Goal: Task Accomplishment & Management: Use online tool/utility

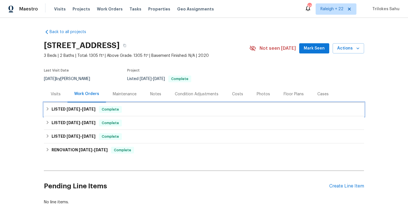
click at [47, 109] on icon at bounding box center [48, 109] width 4 height 4
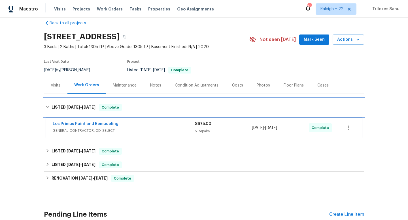
scroll to position [19, 0]
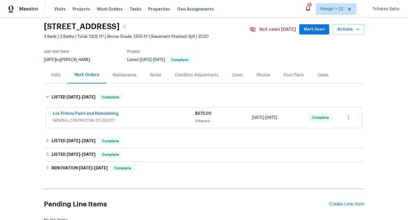
click at [76, 121] on span "GENERAL_CONTRACTOR, OD_SELECT" at bounding box center [124, 121] width 142 height 6
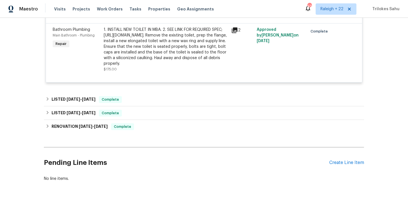
scroll to position [314, 0]
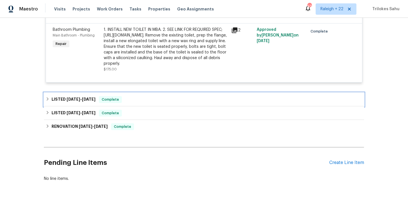
click at [48, 99] on icon at bounding box center [48, 98] width 2 height 3
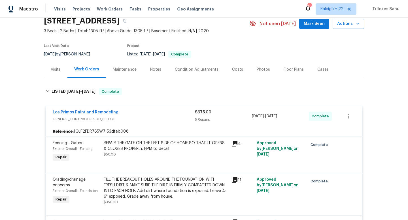
scroll to position [0, 0]
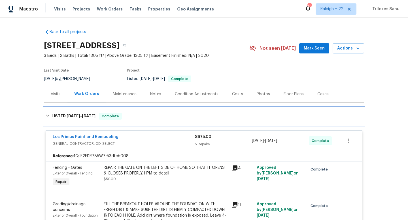
click at [47, 116] on icon at bounding box center [48, 116] width 4 height 4
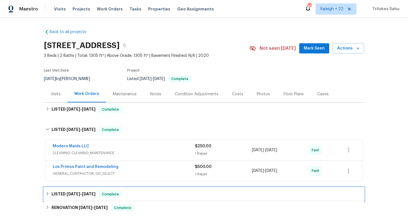
click at [46, 194] on icon at bounding box center [48, 194] width 4 height 4
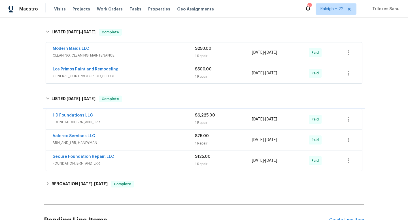
scroll to position [127, 0]
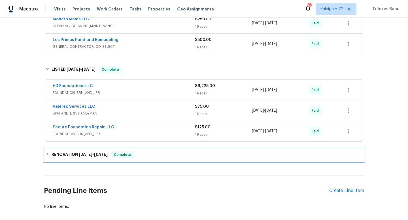
click at [50, 155] on icon at bounding box center [48, 154] width 4 height 4
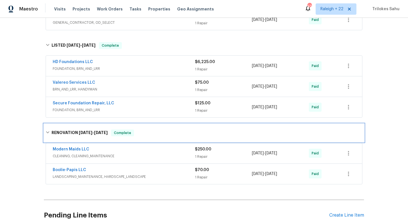
scroll to position [160, 0]
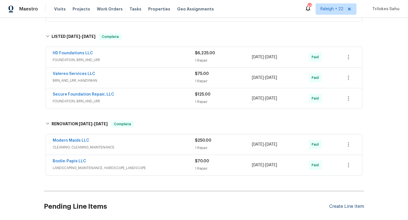
click at [339, 207] on div "Create Line Item" at bounding box center [346, 206] width 35 height 5
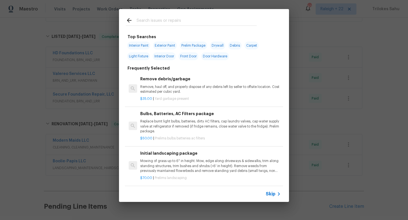
click at [274, 196] on span "Skip" at bounding box center [271, 194] width 10 height 6
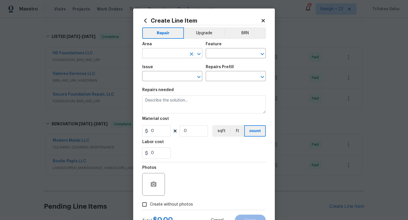
click at [175, 54] on input "text" at bounding box center [164, 54] width 44 height 9
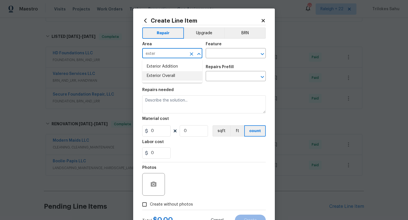
click at [171, 73] on li "Exterior Overall" at bounding box center [172, 75] width 60 height 9
type input "Exterior Overall"
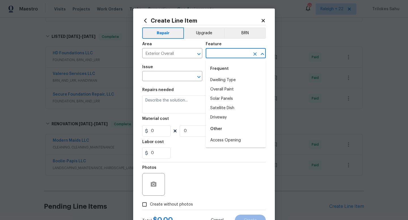
click at [218, 53] on input "text" at bounding box center [228, 54] width 44 height 9
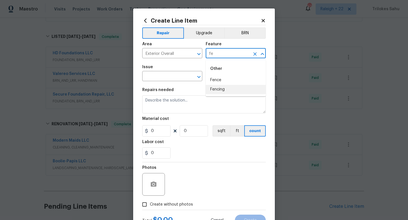
click at [211, 88] on li "Fencing" at bounding box center [236, 89] width 60 height 9
click at [186, 78] on div "​" at bounding box center [172, 77] width 60 height 9
type input "Fencing"
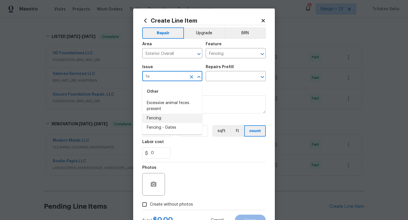
click at [180, 116] on li "Fencing" at bounding box center [172, 118] width 60 height 9
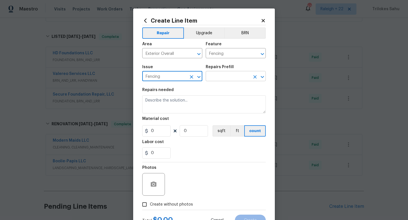
type input "Fencing"
click at [219, 78] on input "text" at bounding box center [228, 77] width 44 height 9
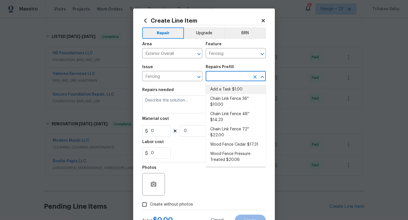
click at [217, 91] on li "Add a Task $1.00" at bounding box center [236, 89] width 60 height 9
type input "Add a Task $1.00"
type textarea "HPM to detail"
type input "1"
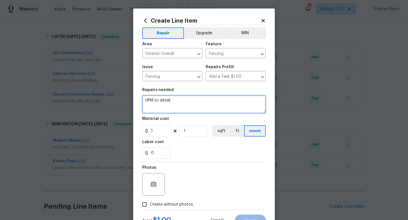
drag, startPoint x: 194, startPoint y: 100, endPoint x: 143, endPoint y: 100, distance: 51.0
click at [143, 100] on textarea "HPM to detail" at bounding box center [203, 104] width 123 height 18
paste textarea "Fences and Walls - Repairs"
click at [187, 112] on textarea "#HOA-Violation Hi, we have received an HOA violation for Fences and Walls - Rep…" at bounding box center [203, 104] width 123 height 18
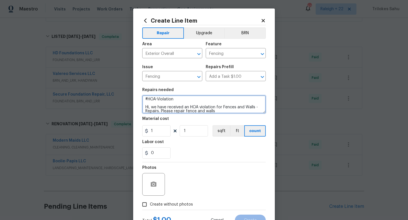
click at [196, 112] on textarea "#HOA-Violation Hi, we have received an HOA violation for Fences and Walls - Rep…" at bounding box center [203, 104] width 123 height 18
click at [220, 112] on textarea "#HOA-Violation Hi, we have received an HOA violation for Fences and Walls - Rep…" at bounding box center [203, 104] width 123 height 18
type textarea "#HOA-Violation Hi, we have received an HOA violation for Fences and Walls - Rep…"
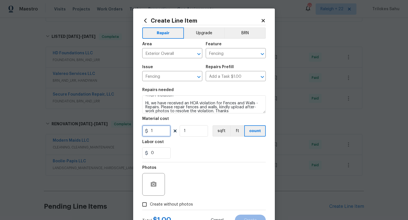
click at [156, 133] on input "1" at bounding box center [156, 130] width 28 height 11
type input "75"
click at [208, 154] on div "0" at bounding box center [203, 153] width 123 height 11
click at [156, 208] on label "Create without photos" at bounding box center [166, 204] width 54 height 11
click at [150, 208] on input "Create without photos" at bounding box center [144, 204] width 11 height 11
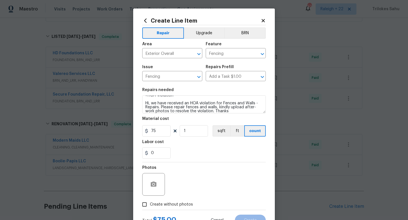
checkbox input "true"
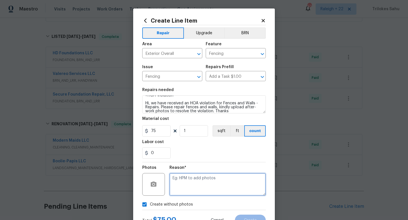
click at [181, 188] on textarea at bounding box center [217, 184] width 96 height 23
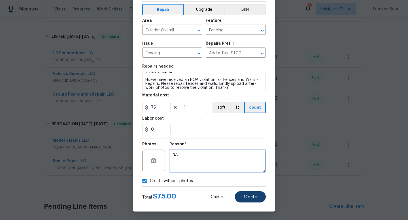
type textarea "NA"
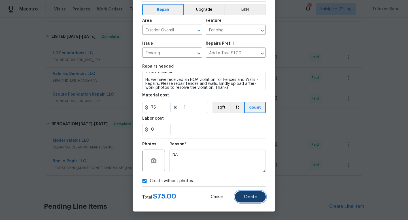
click at [246, 195] on button "Create" at bounding box center [250, 196] width 31 height 11
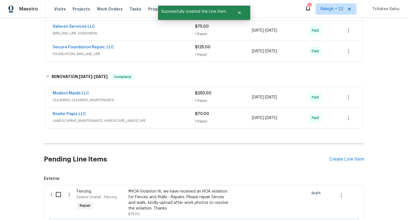
scroll to position [280, 0]
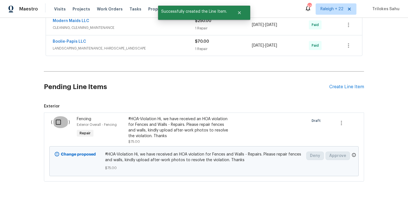
click at [61, 122] on input "checkbox" at bounding box center [60, 122] width 16 height 12
checkbox input "true"
click at [369, 205] on span "Create Work Order" at bounding box center [376, 206] width 38 height 7
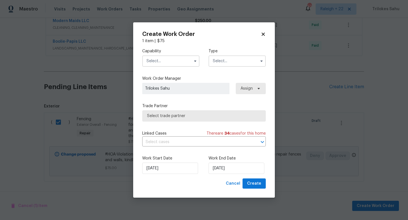
click at [187, 62] on input "text" at bounding box center [170, 61] width 57 height 11
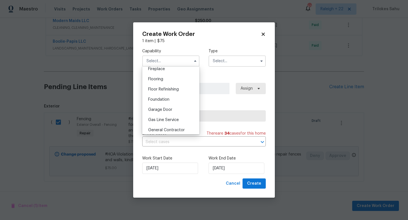
scroll to position [257, 0]
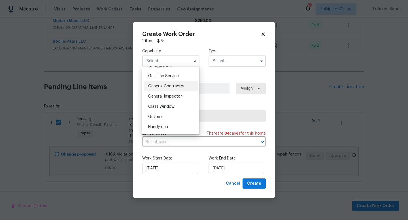
click at [171, 85] on span "General Contractor" at bounding box center [166, 86] width 37 height 4
type input "General Contractor"
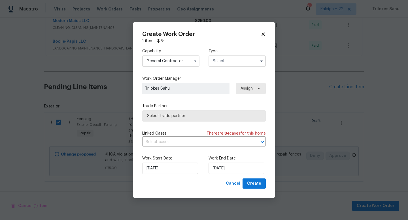
click at [215, 61] on input "text" at bounding box center [236, 61] width 57 height 11
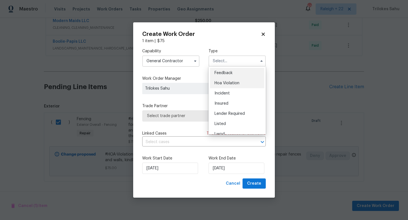
click at [219, 80] on div "Hoa Violation" at bounding box center [237, 83] width 54 height 10
type input "Hoa Violation"
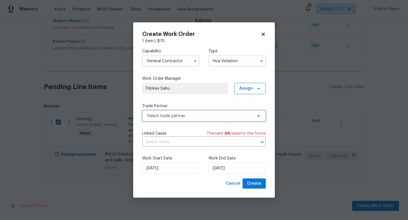
click at [207, 116] on span "Select trade partner" at bounding box center [200, 116] width 106 height 6
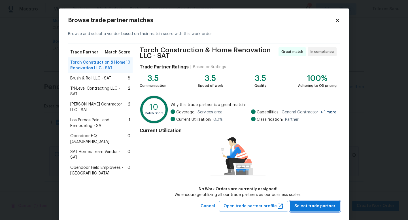
click at [304, 206] on span "Select trade partner" at bounding box center [314, 206] width 41 height 7
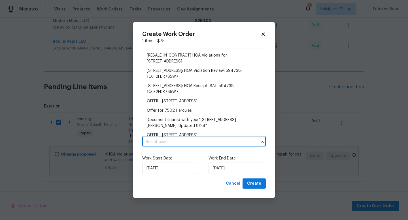
click at [218, 144] on input "text" at bounding box center [196, 142] width 108 height 9
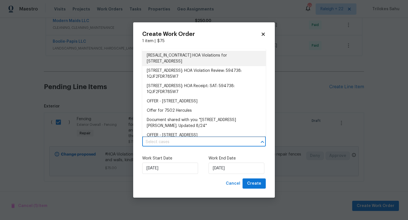
click at [173, 63] on li "[RESALE_IN_CONTRACT] HOA Violations for 7502 Hercules Pt, San Antonio, TX 78252" at bounding box center [203, 58] width 123 height 15
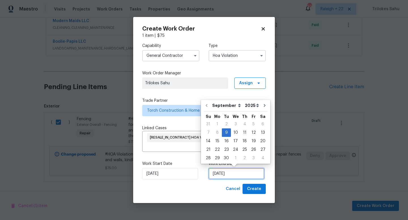
click at [231, 173] on input "09/09/2025" at bounding box center [236, 173] width 56 height 11
click at [233, 132] on div "10" at bounding box center [235, 133] width 9 height 8
type input "10/09/2025"
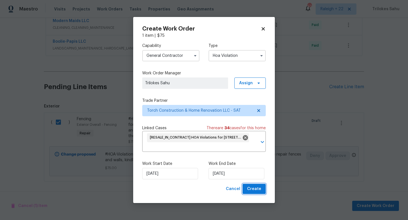
click at [253, 185] on button "Create" at bounding box center [253, 189] width 23 height 10
checkbox input "false"
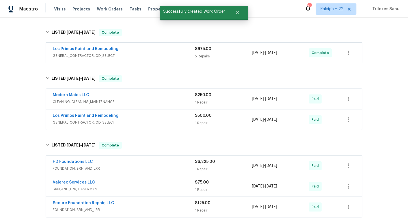
scroll to position [0, 0]
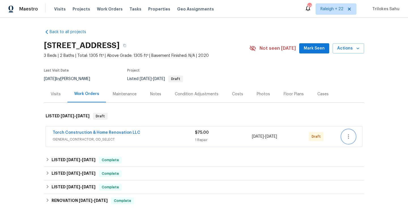
click at [351, 136] on icon "button" at bounding box center [348, 136] width 7 height 7
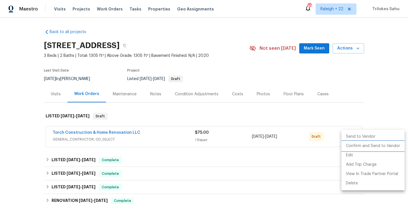
click at [353, 147] on li "Confirm and Send to Vendor" at bounding box center [372, 146] width 63 height 9
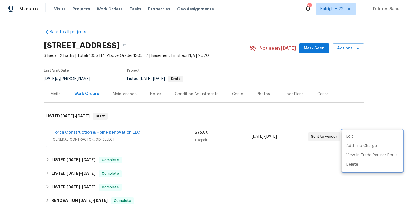
drag, startPoint x: 141, startPoint y: 130, endPoint x: 71, endPoint y: 131, distance: 70.0
click at [71, 131] on div at bounding box center [204, 110] width 408 height 220
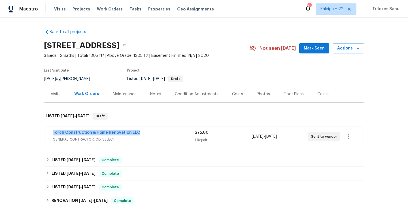
drag, startPoint x: 138, startPoint y: 133, endPoint x: 53, endPoint y: 132, distance: 85.3
click at [53, 132] on div "Torch Construction & Home Renovation LLC" at bounding box center [124, 133] width 142 height 7
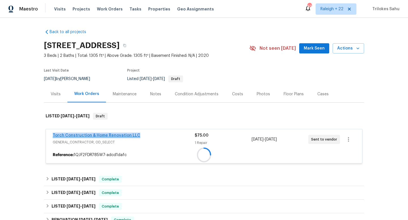
copy link "Torch Construction & Home Renovation LLC"
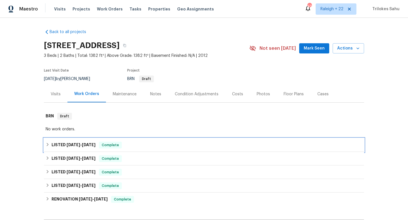
click at [49, 145] on icon at bounding box center [48, 145] width 4 height 4
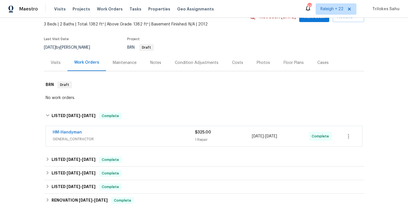
click at [85, 139] on span "GENERAL_CONTRACTOR" at bounding box center [124, 140] width 142 height 6
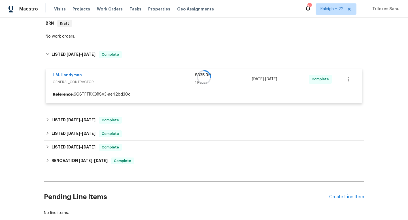
scroll to position [109, 0]
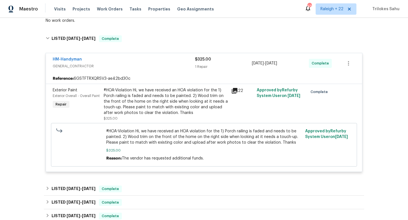
click at [141, 114] on div "#HOA-Violation Hi, we have received an HOA violation for the 1) Porch railing i…" at bounding box center [166, 102] width 124 height 28
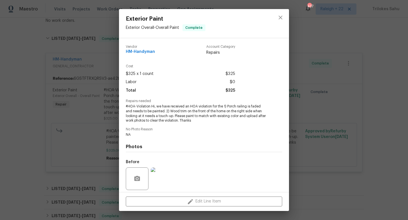
scroll to position [41, 0]
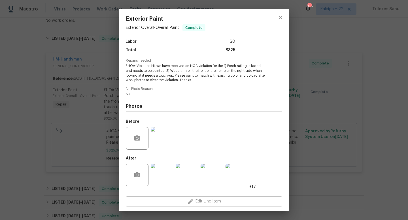
click at [154, 176] on img at bounding box center [162, 175] width 23 height 23
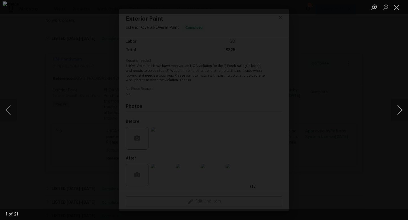
click at [399, 112] on button "Next image" at bounding box center [399, 110] width 17 height 23
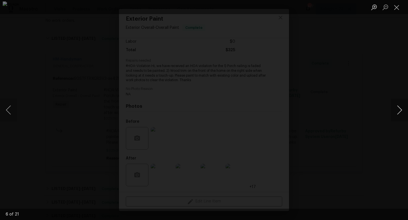
click at [398, 111] on button "Next image" at bounding box center [399, 110] width 17 height 23
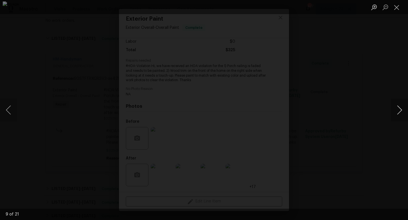
click at [398, 111] on button "Next image" at bounding box center [399, 110] width 17 height 23
click at [398, 112] on button "Next image" at bounding box center [399, 110] width 17 height 23
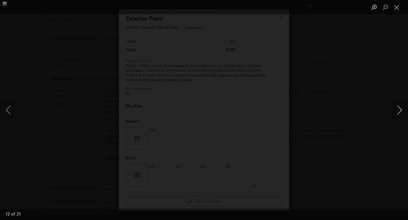
click at [398, 112] on button "Next image" at bounding box center [399, 110] width 17 height 23
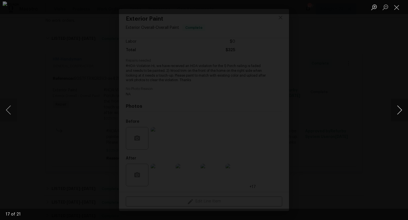
click at [398, 112] on button "Next image" at bounding box center [399, 110] width 17 height 23
click at [7, 110] on button "Previous image" at bounding box center [8, 110] width 17 height 23
click at [402, 113] on button "Next image" at bounding box center [399, 110] width 17 height 23
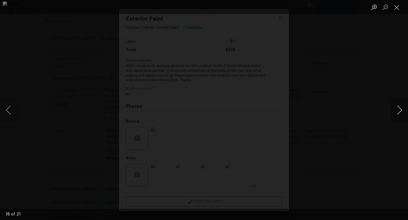
click at [402, 113] on button "Next image" at bounding box center [399, 110] width 17 height 23
click at [399, 110] on button "Next image" at bounding box center [399, 110] width 17 height 23
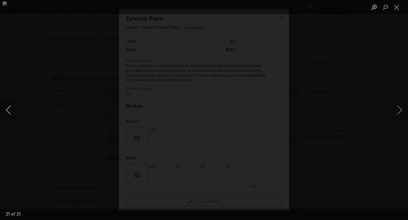
click at [9, 106] on button "Previous image" at bounding box center [8, 110] width 17 height 23
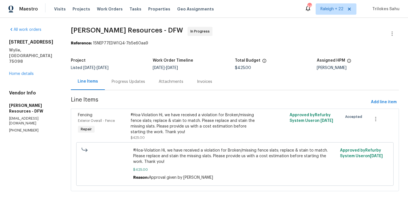
click at [125, 81] on div "Progress Updates" at bounding box center [128, 82] width 33 height 6
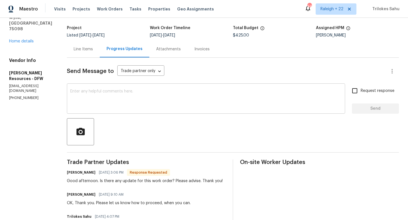
scroll to position [55, 0]
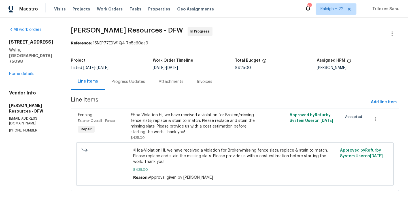
click at [136, 84] on div "Progress Updates" at bounding box center [128, 82] width 33 height 6
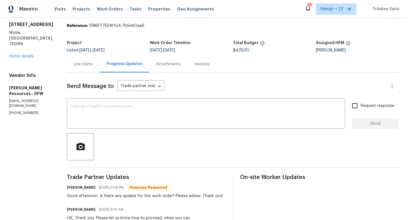
scroll to position [20, 0]
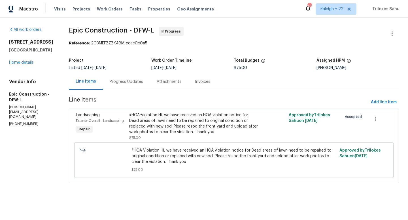
click at [125, 88] on div "Progress Updates" at bounding box center [126, 81] width 47 height 17
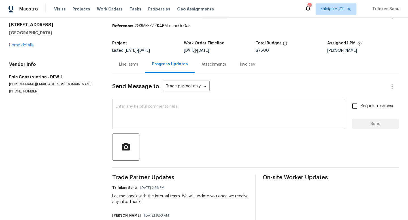
scroll to position [3, 0]
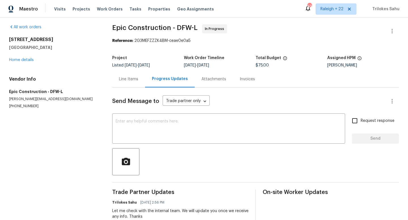
click at [136, 80] on div "Line Items" at bounding box center [128, 79] width 19 height 6
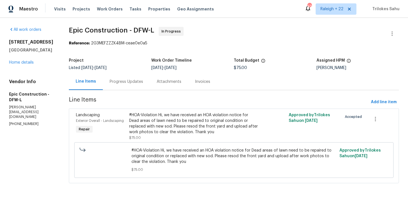
click at [131, 85] on div "Progress Updates" at bounding box center [126, 81] width 47 height 17
click at [135, 84] on div "Progress Updates" at bounding box center [126, 82] width 33 height 6
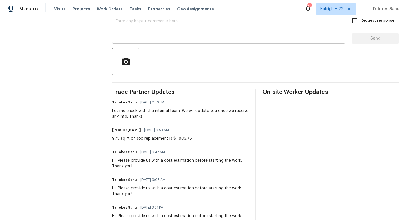
scroll to position [123, 0]
